Goal: Transaction & Acquisition: Purchase product/service

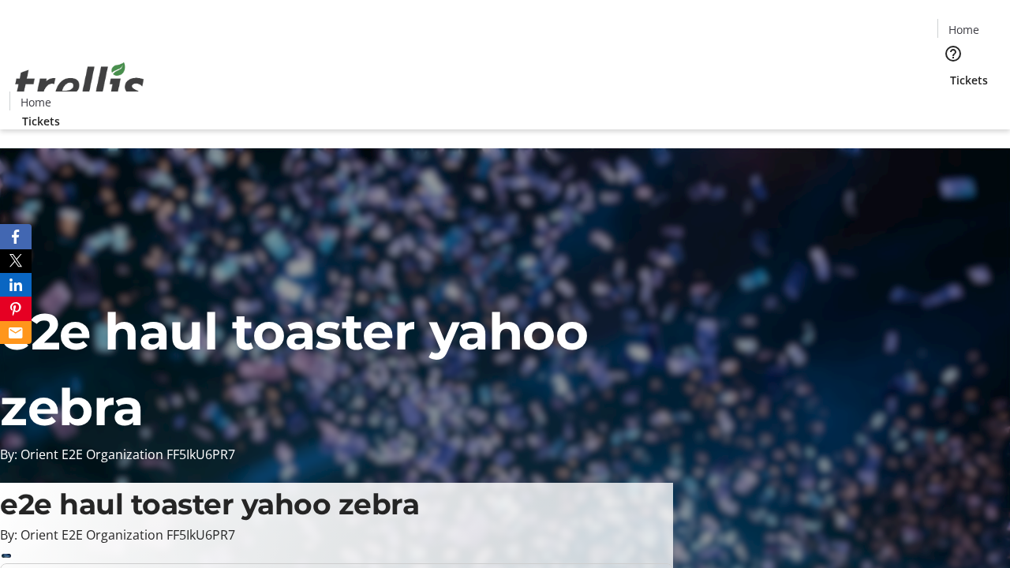
click at [950, 72] on span "Tickets" at bounding box center [969, 80] width 38 height 17
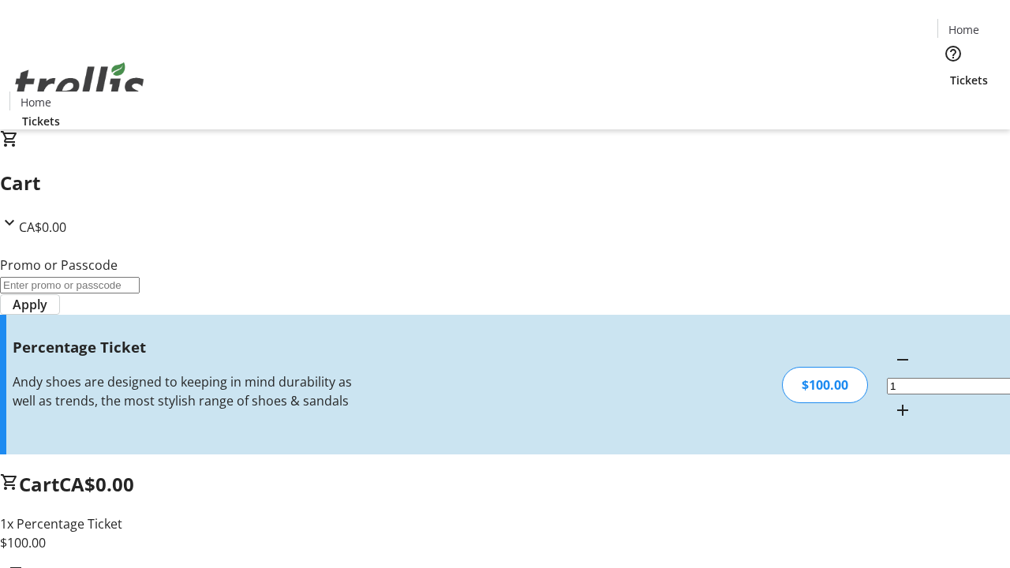
type input "BAR"
